Goal: Task Accomplishment & Management: Use online tool/utility

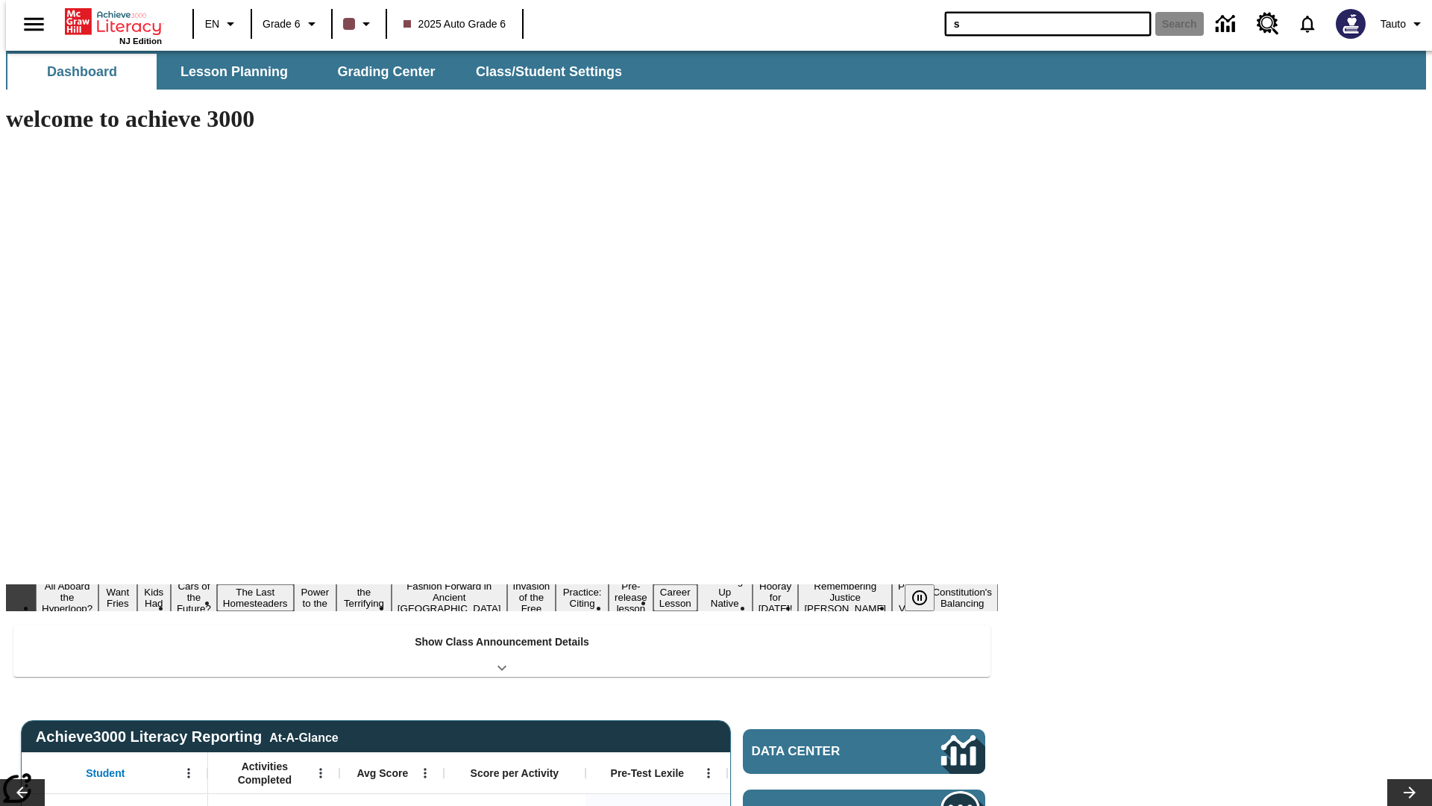
type input "s"
click at [1171, 24] on button "Search" at bounding box center [1180, 24] width 48 height 24
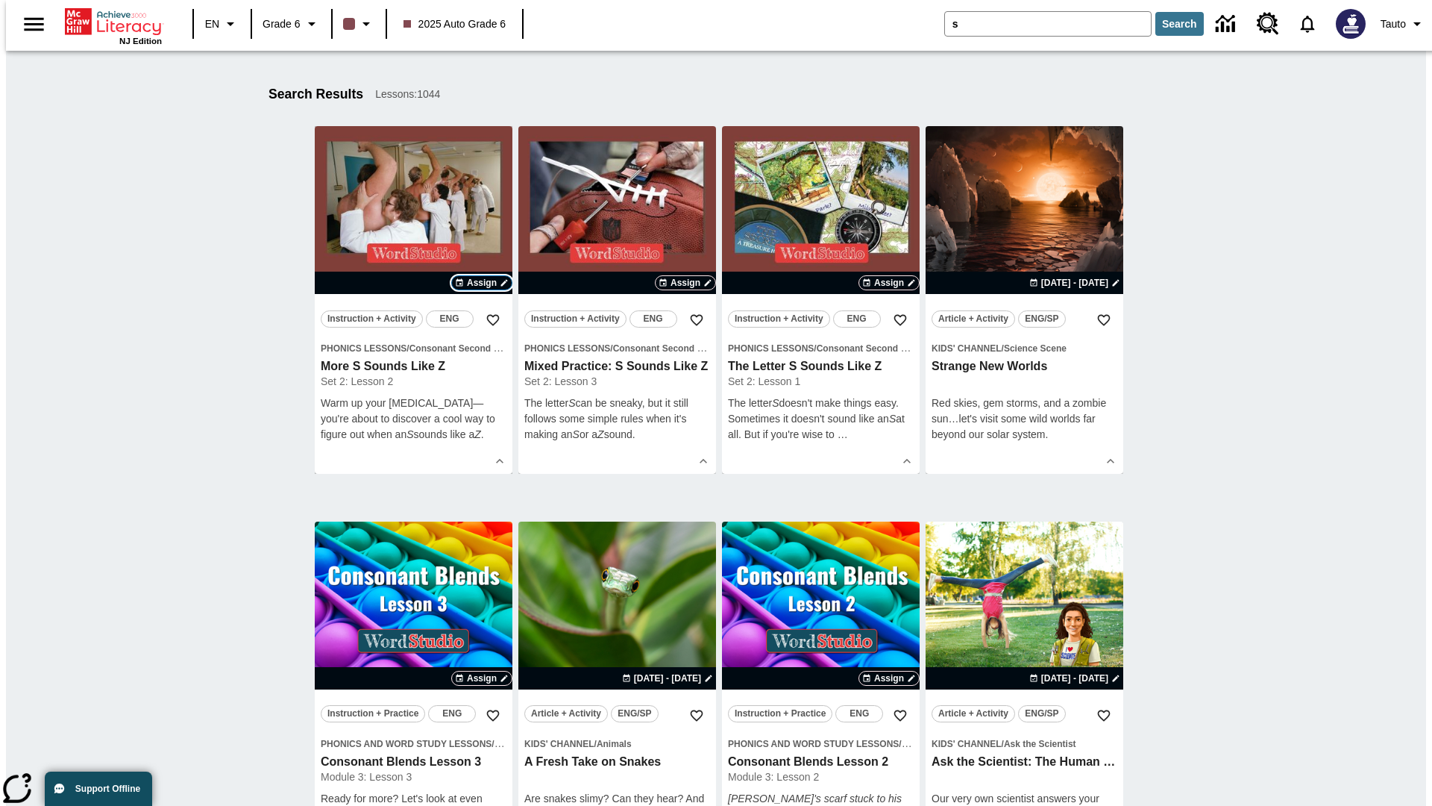
click at [482, 283] on span "Assign" at bounding box center [482, 282] width 30 height 13
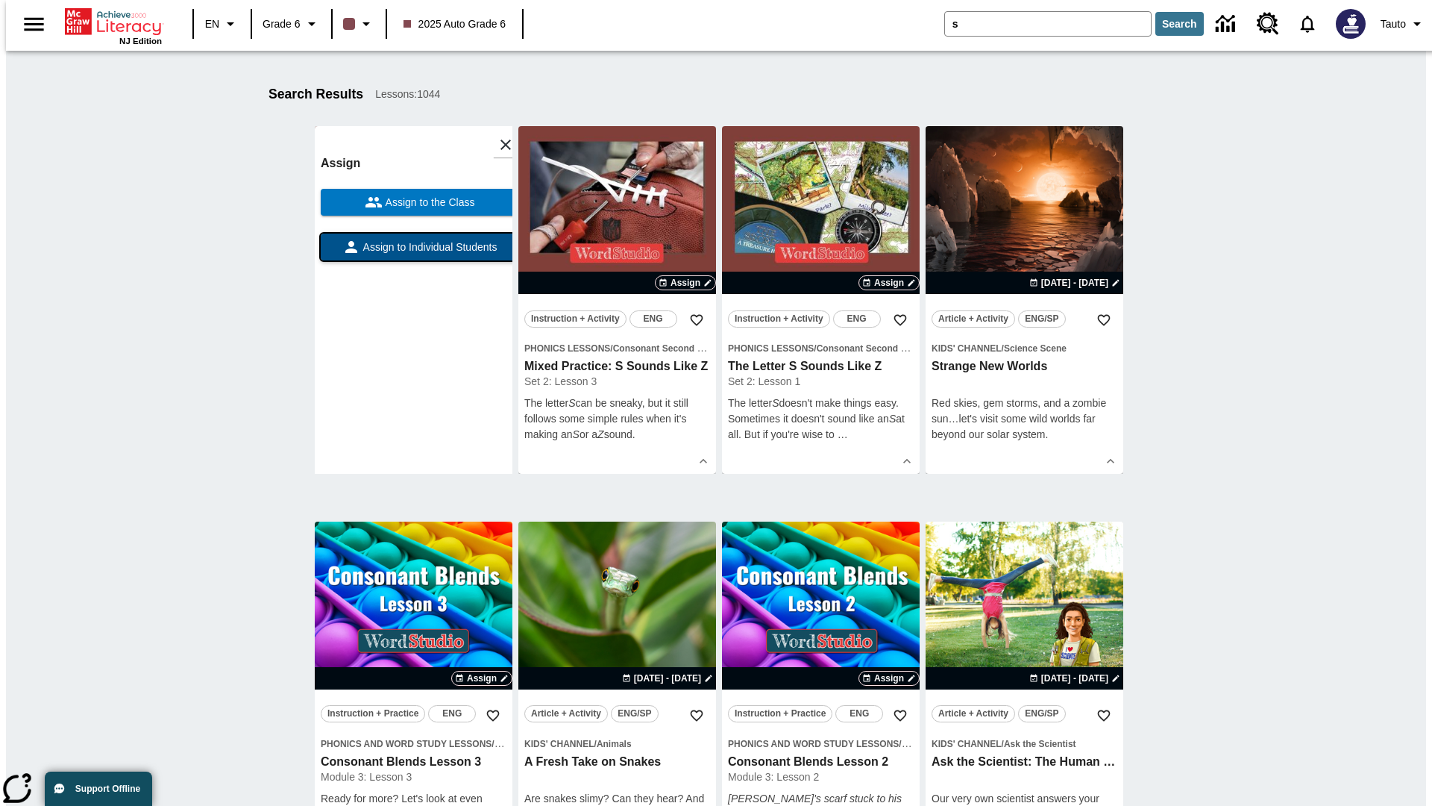
click at [413, 254] on span "Assign to Individual Students" at bounding box center [428, 247] width 137 height 16
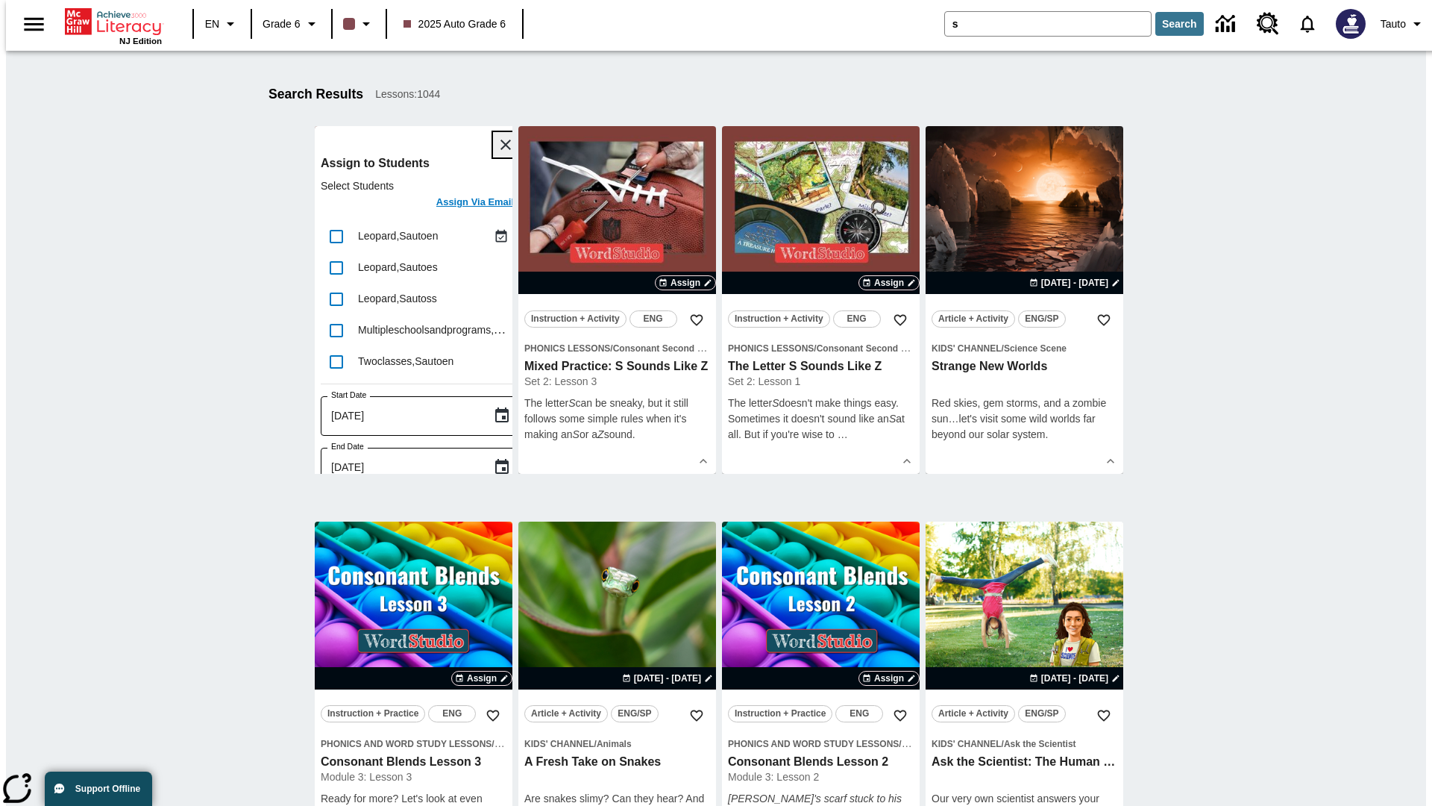
click at [501, 145] on icon "Close" at bounding box center [506, 145] width 10 height 10
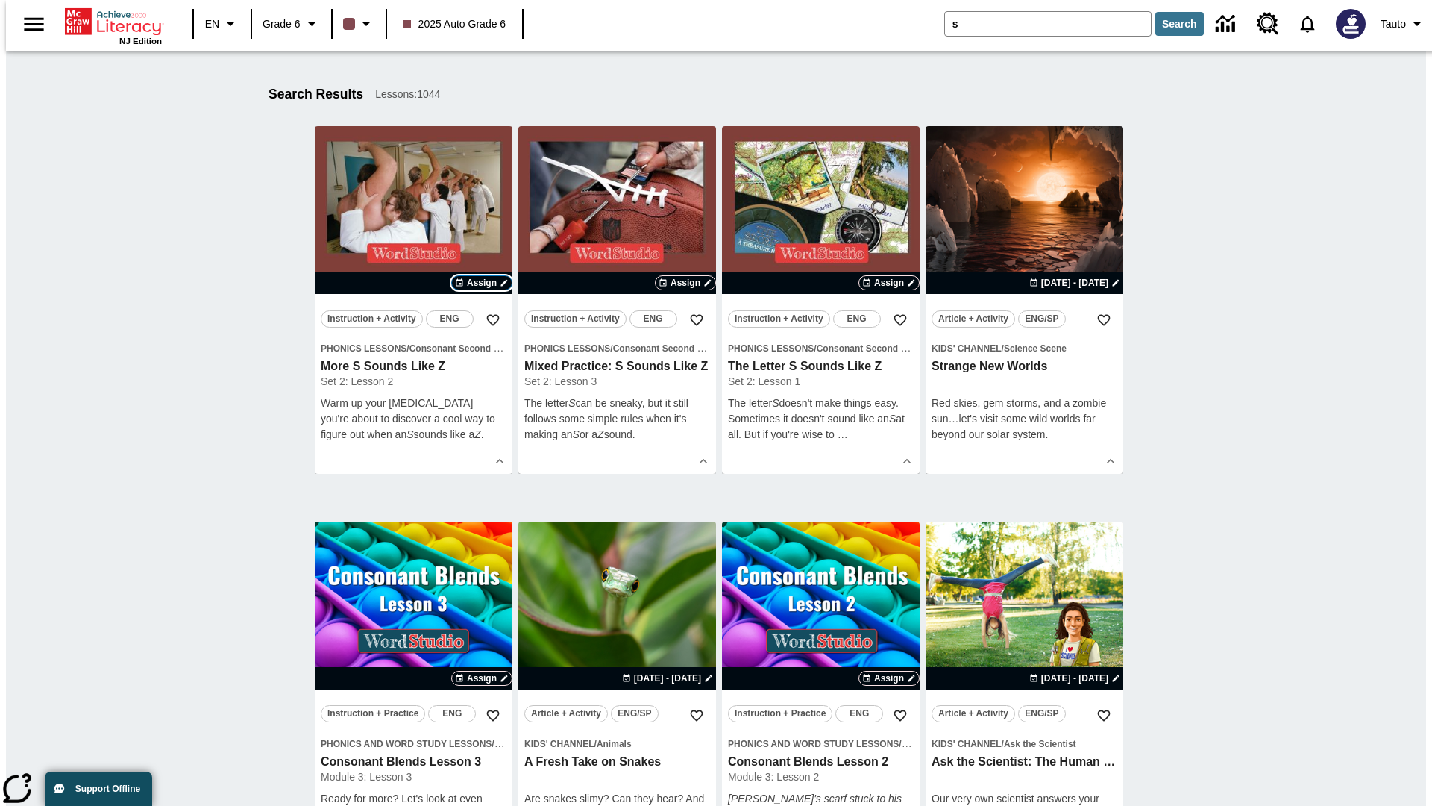
click at [482, 283] on span "Assign" at bounding box center [482, 282] width 30 height 13
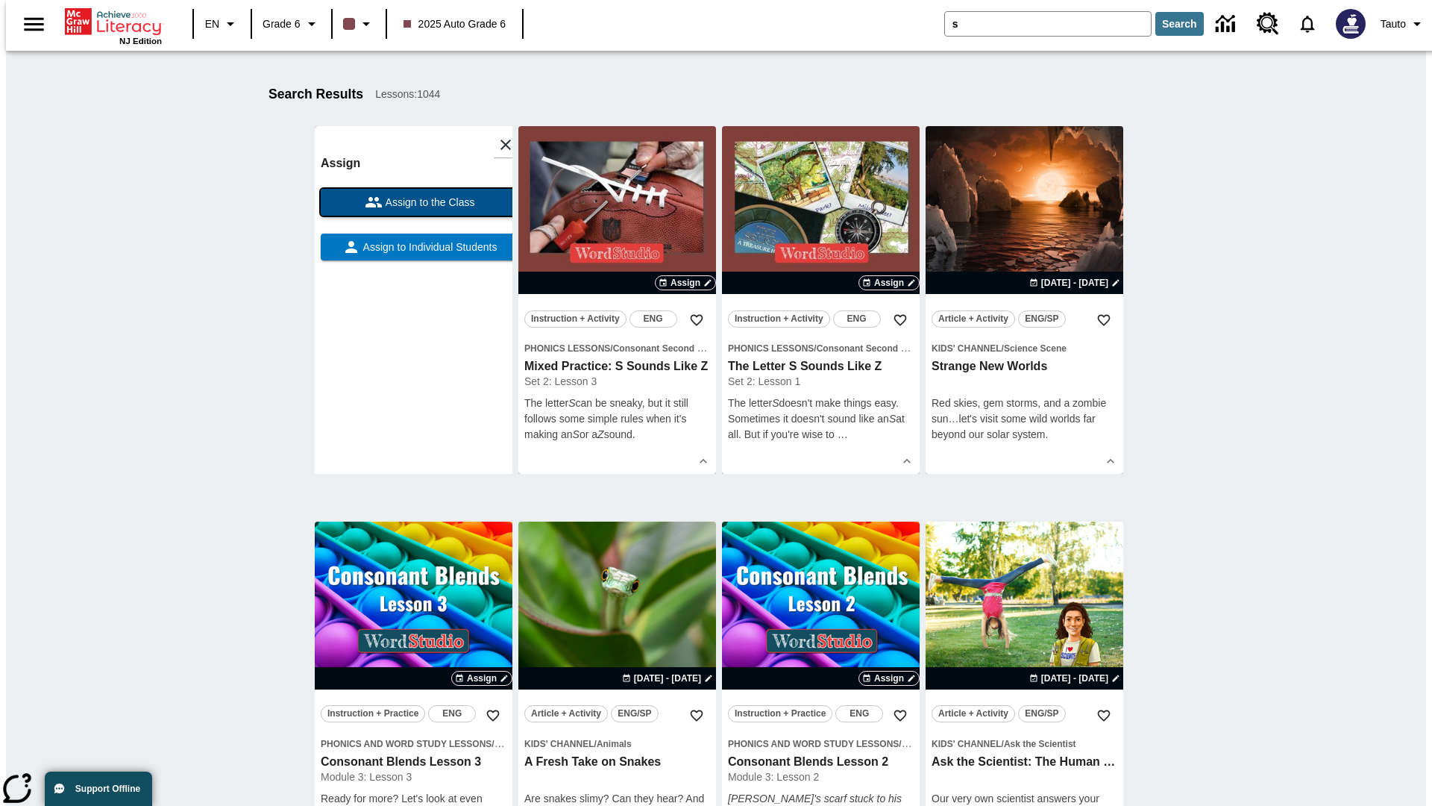
click at [413, 202] on span "Assign to the Class" at bounding box center [429, 203] width 93 height 16
